Goal: Check status: Check status

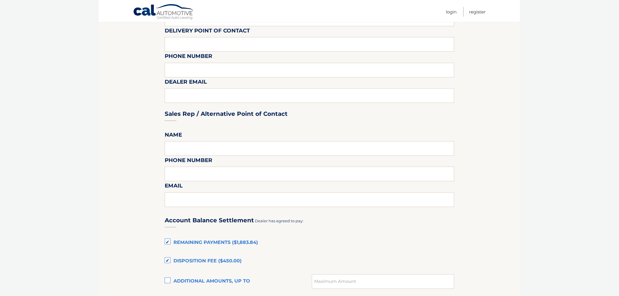
scroll to position [162, 0]
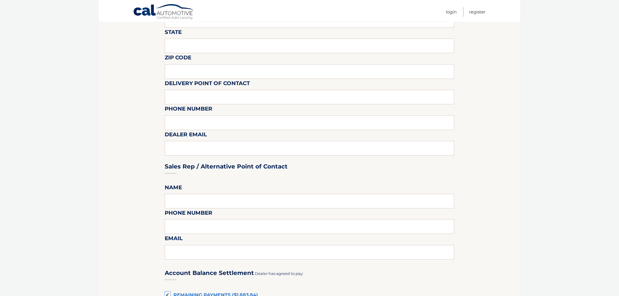
click at [163, 12] on link "Cal Automotive" at bounding box center [163, 12] width 61 height 17
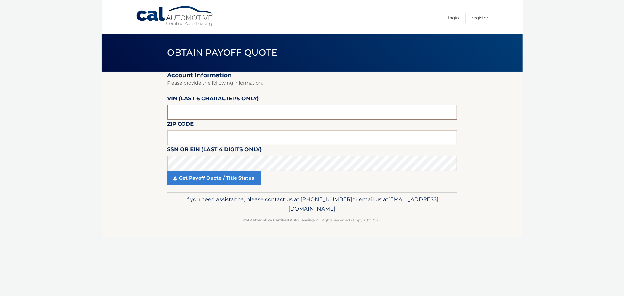
click at [236, 116] on input "text" at bounding box center [312, 112] width 290 height 15
click at [219, 111] on input "text" at bounding box center [312, 112] width 290 height 15
paste input "169982"
type input "169982"
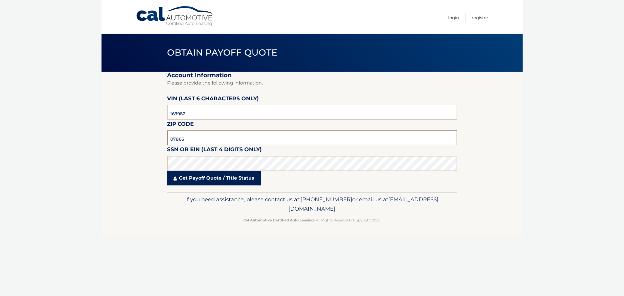
type input "07866"
click at [218, 180] on link "Get Payoff Quote / Title Status" at bounding box center [214, 178] width 94 height 15
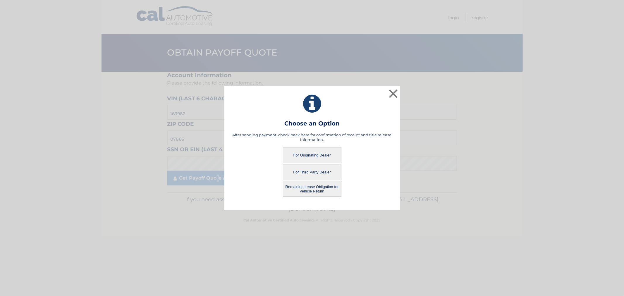
click at [326, 159] on button "For Originating Dealer" at bounding box center [312, 155] width 59 height 16
click at [326, 156] on button "For Originating Dealer" at bounding box center [312, 155] width 59 height 16
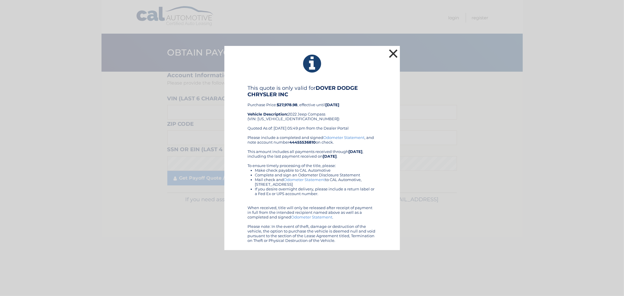
click at [391, 54] on button "×" at bounding box center [394, 54] width 12 height 12
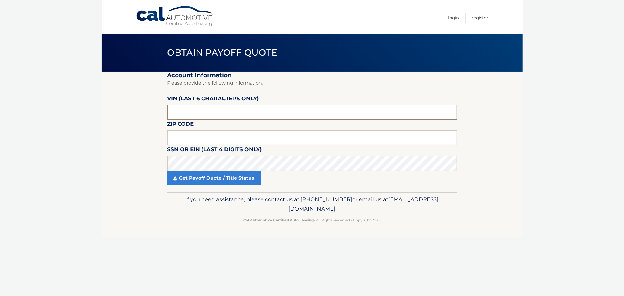
click at [191, 114] on input "text" at bounding box center [312, 112] width 290 height 15
click at [188, 110] on input "text" at bounding box center [312, 112] width 290 height 15
paste input "169982"
type input "169982"
type input "07866"
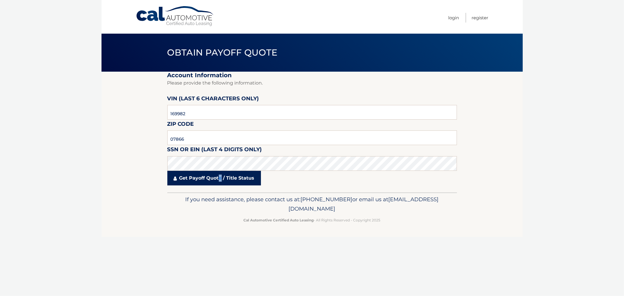
click at [221, 183] on link "Get Payoff Quote / Title Status" at bounding box center [214, 178] width 94 height 15
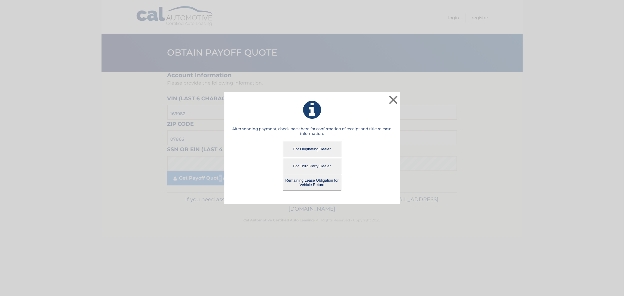
click at [305, 181] on button "Remaining Lease Obligation for Vehicle Return" at bounding box center [312, 183] width 59 height 16
click at [306, 184] on button "Remaining Lease Obligation for Vehicle Return" at bounding box center [312, 183] width 59 height 16
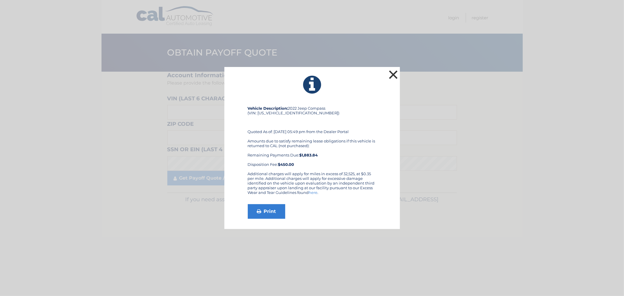
drag, startPoint x: 394, startPoint y: 77, endPoint x: 385, endPoint y: 63, distance: 15.8
click at [394, 77] on button "×" at bounding box center [394, 75] width 12 height 12
